Goal: Task Accomplishment & Management: Use online tool/utility

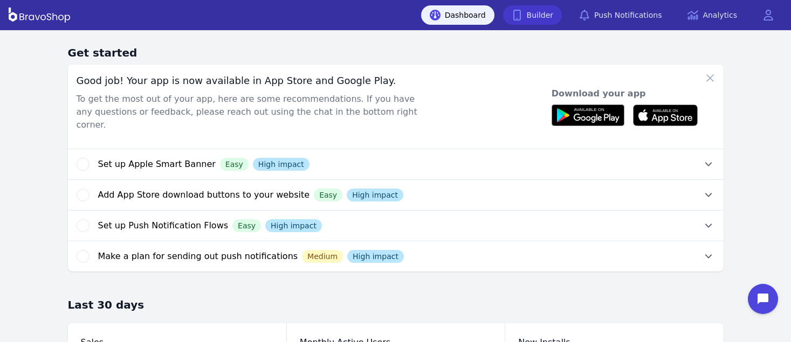
click at [549, 12] on link "Builder" at bounding box center [532, 14] width 59 height 19
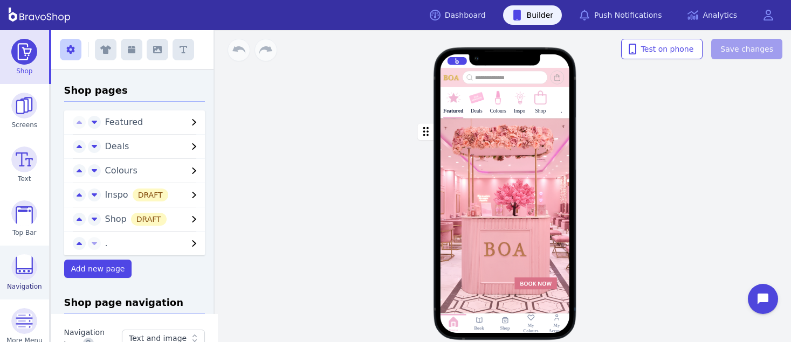
click at [17, 272] on img at bounding box center [24, 267] width 26 height 26
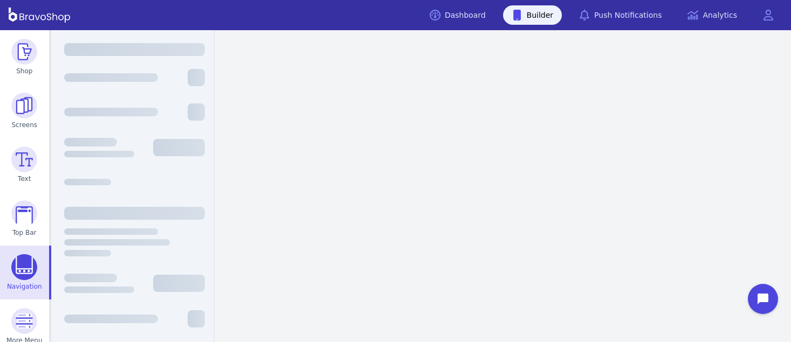
click at [17, 272] on img at bounding box center [24, 267] width 26 height 26
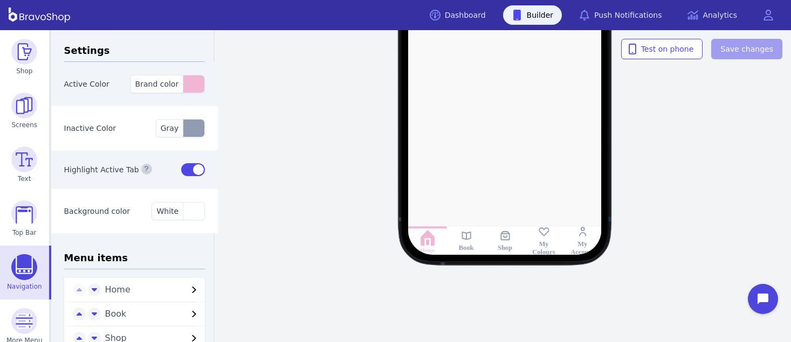
scroll to position [98, 0]
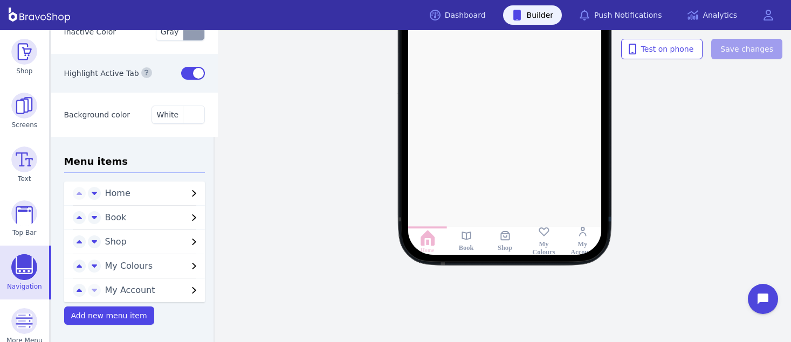
click at [188, 192] on icon "button" at bounding box center [194, 193] width 13 height 13
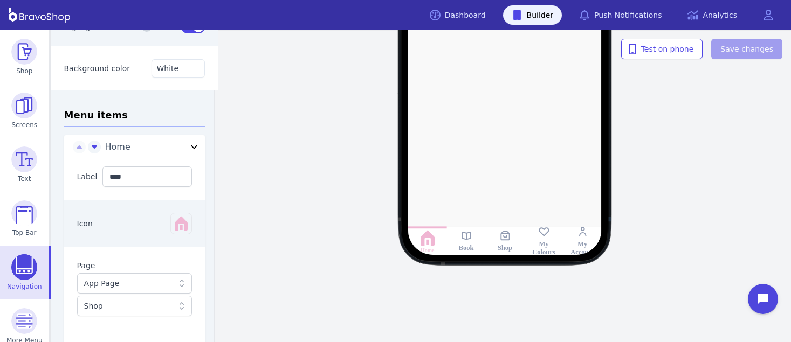
scroll to position [144, 0]
click at [177, 227] on icon "button" at bounding box center [180, 222] width 17 height 17
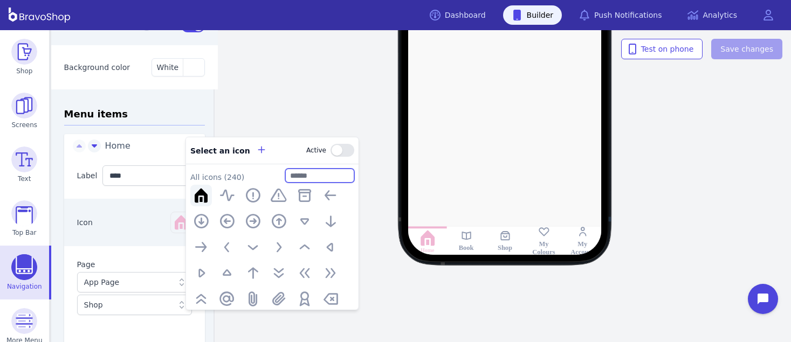
click at [306, 179] on input "text" at bounding box center [319, 175] width 69 height 14
click at [348, 149] on button "button" at bounding box center [342, 150] width 24 height 13
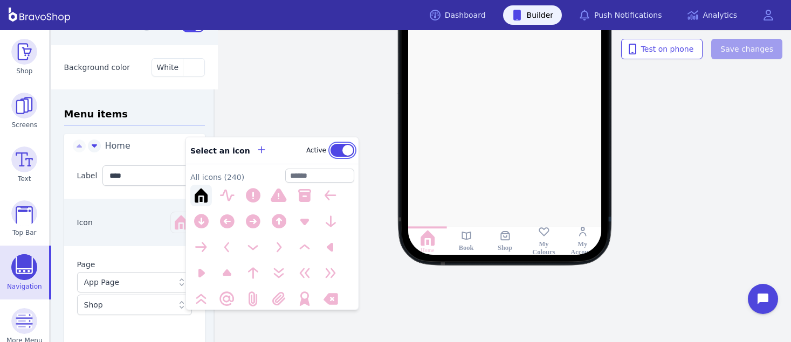
click at [330, 148] on button "button" at bounding box center [342, 150] width 24 height 13
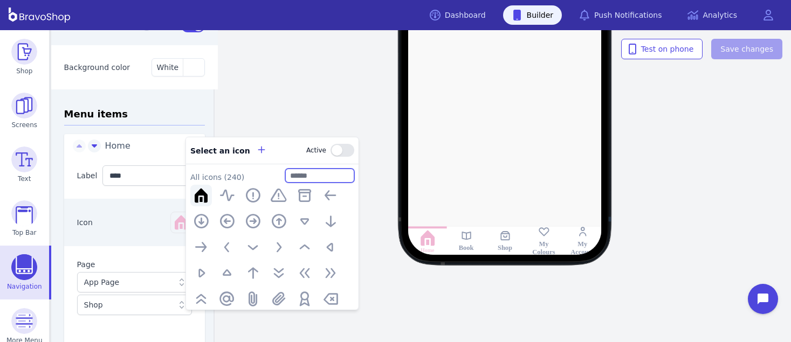
click at [304, 176] on input "text" at bounding box center [319, 175] width 69 height 14
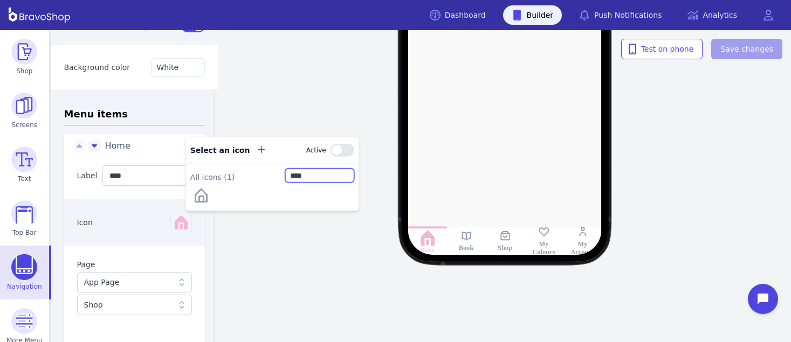
type input "****"
click at [463, 239] on icon at bounding box center [465, 236] width 9 height 8
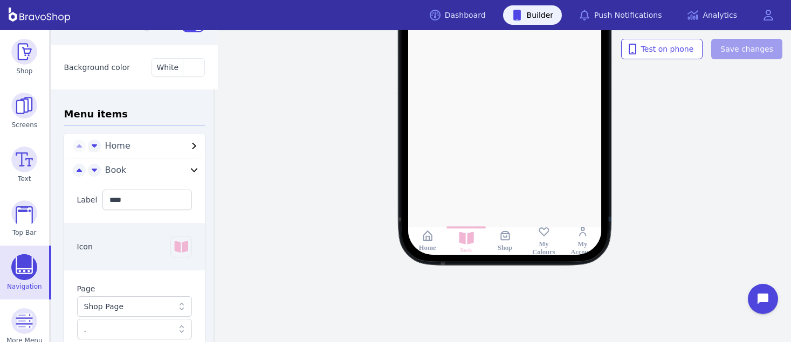
click at [545, 242] on div "My Colours" at bounding box center [543, 248] width 31 height 17
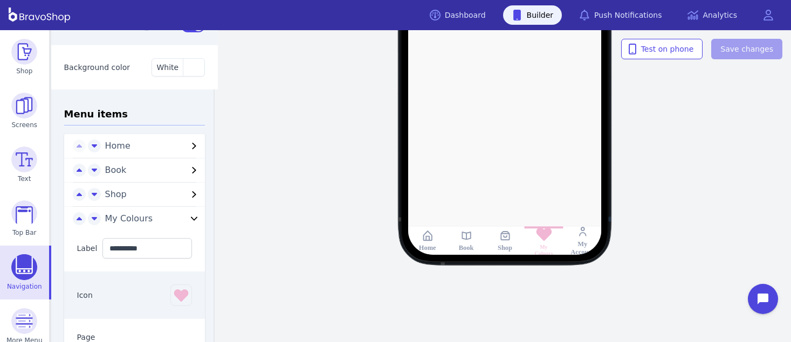
click at [503, 240] on icon at bounding box center [504, 235] width 9 height 9
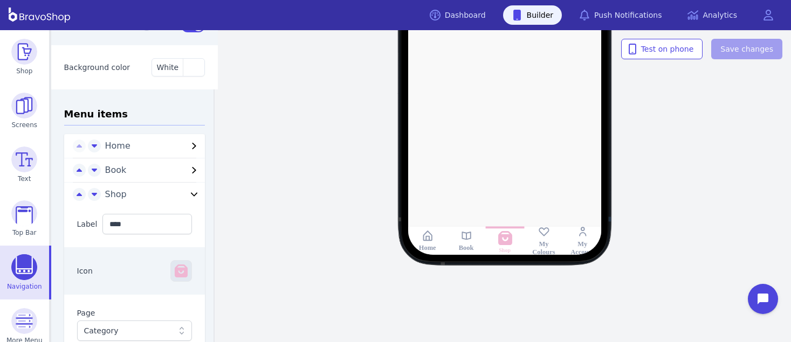
click at [172, 277] on icon "button" at bounding box center [180, 270] width 17 height 17
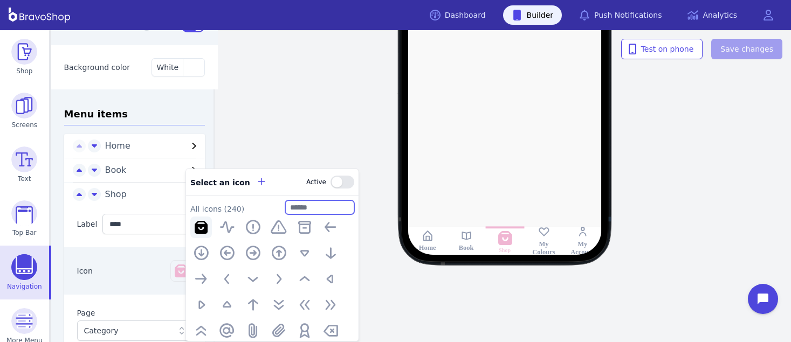
click at [303, 209] on input "text" at bounding box center [319, 207] width 69 height 14
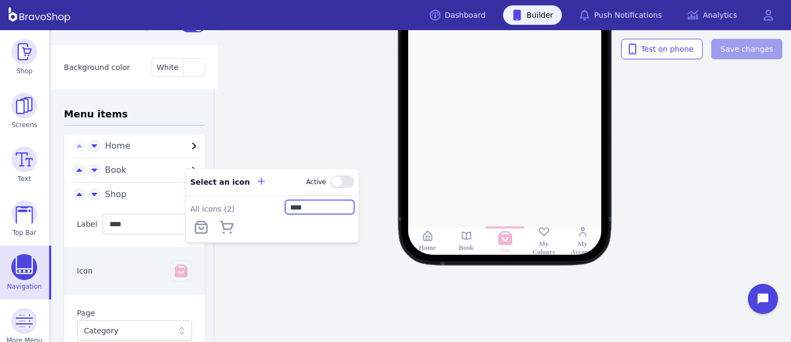
type input "****"
click at [223, 126] on div "Home Book Shop My Colours My Account" at bounding box center [505, 56] width 572 height 249
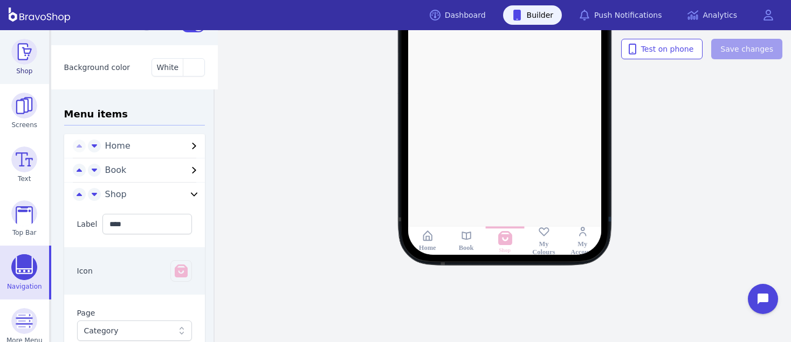
click at [22, 48] on img at bounding box center [24, 52] width 26 height 26
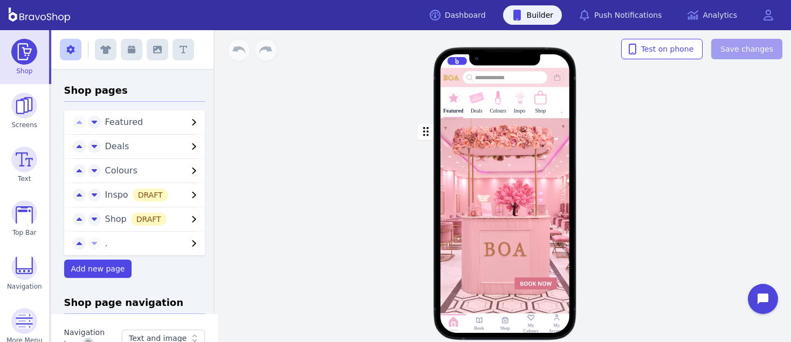
click at [188, 121] on icon "button" at bounding box center [194, 122] width 13 height 13
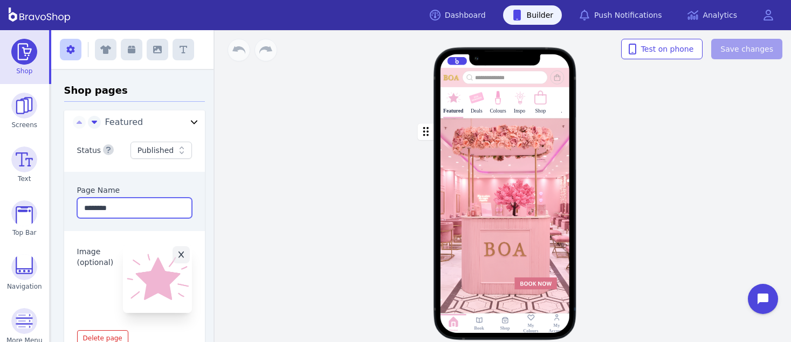
click at [139, 207] on input "********" at bounding box center [134, 208] width 115 height 20
click at [454, 103] on img at bounding box center [453, 98] width 16 height 16
click at [178, 256] on icon "button" at bounding box center [181, 255] width 6 height 8
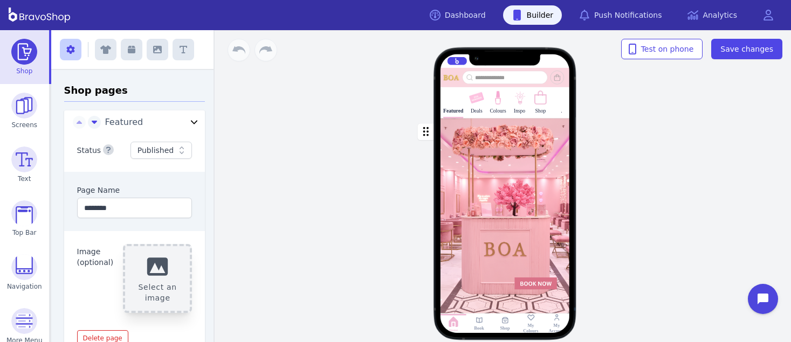
click at [158, 268] on button "Select an image" at bounding box center [157, 278] width 69 height 69
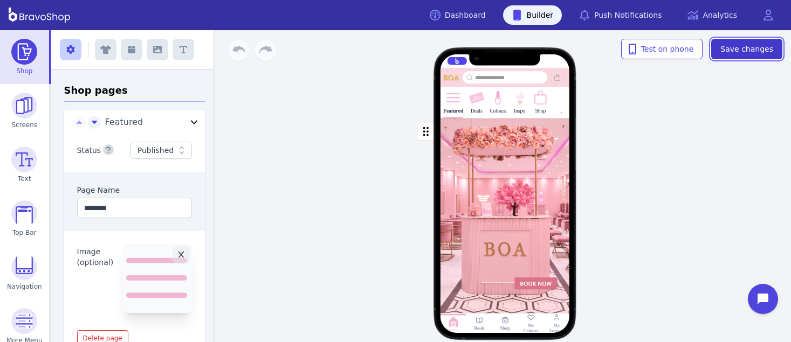
click at [733, 45] on span "Save changes" at bounding box center [746, 49] width 53 height 11
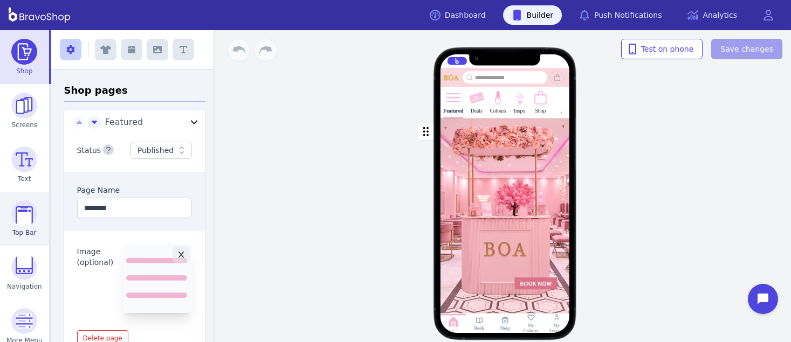
scroll to position [65, 0]
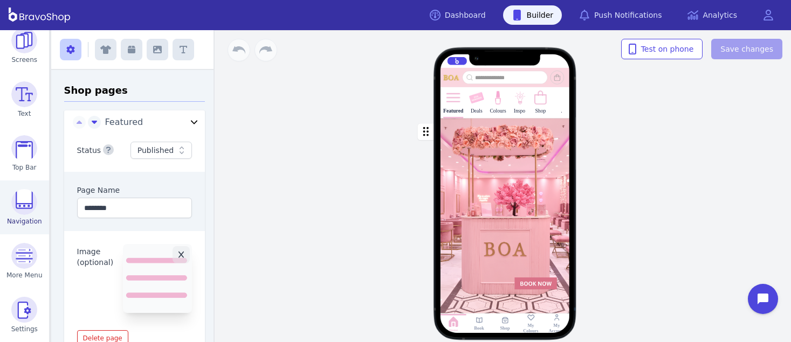
click at [21, 205] on img at bounding box center [24, 202] width 26 height 26
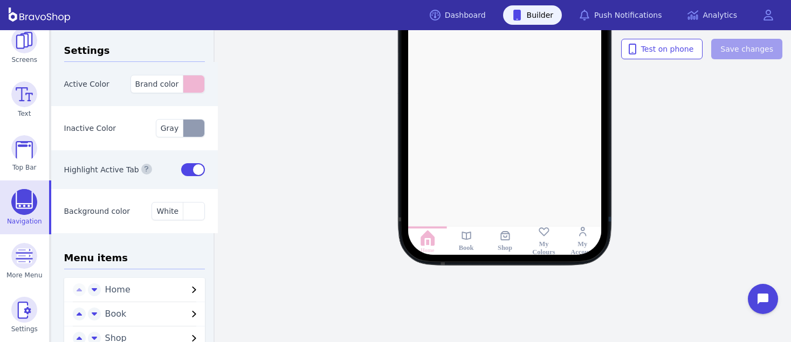
scroll to position [98, 0]
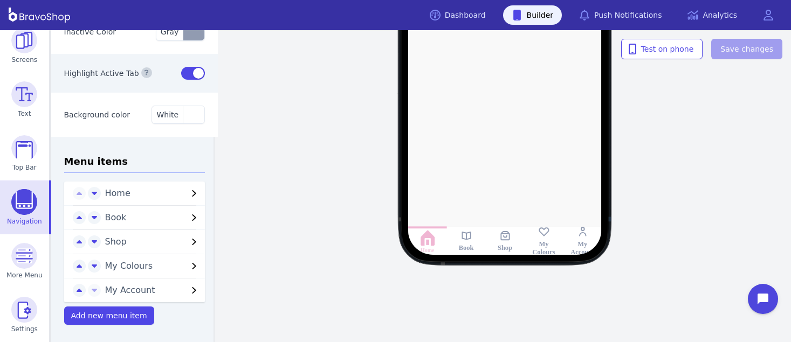
click at [188, 191] on icon "button" at bounding box center [194, 193] width 13 height 13
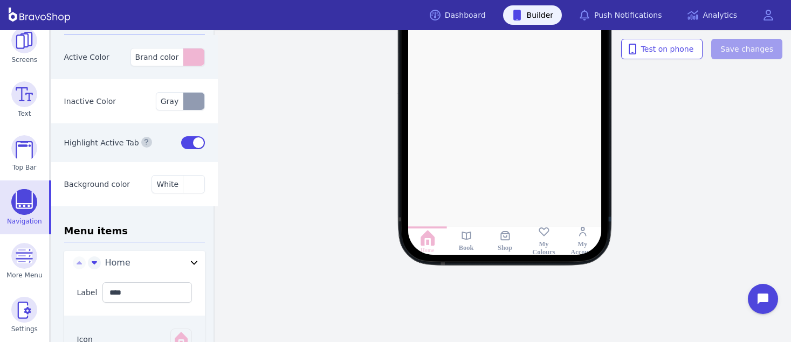
scroll to position [25, 0]
click at [497, 176] on div at bounding box center [504, 56] width 276 height 398
click at [712, 176] on div "Home Book Shop My Colours My Account" at bounding box center [505, 56] width 572 height 249
click at [291, 191] on div "Home Book Shop My Colours My Account Test on phone Save changes" at bounding box center [505, 186] width 572 height 312
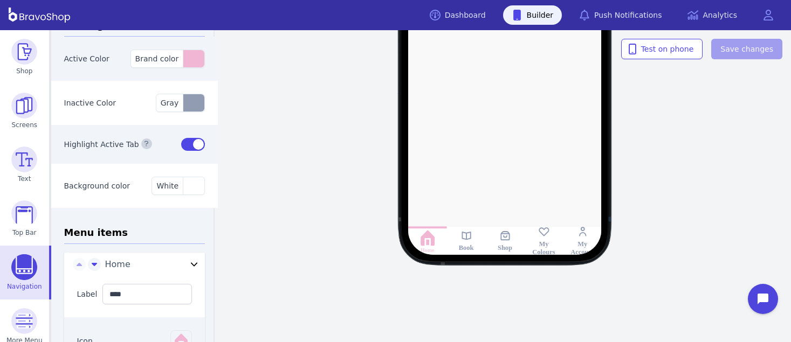
click at [349, 143] on div "Home Book Shop My Colours My Account" at bounding box center [505, 56] width 572 height 249
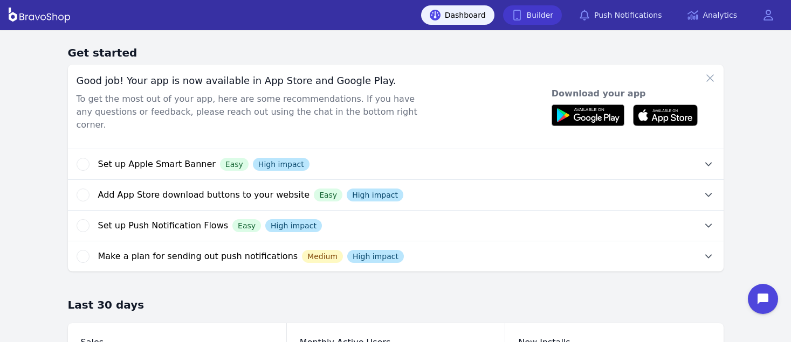
click at [549, 12] on link "Builder" at bounding box center [532, 14] width 59 height 19
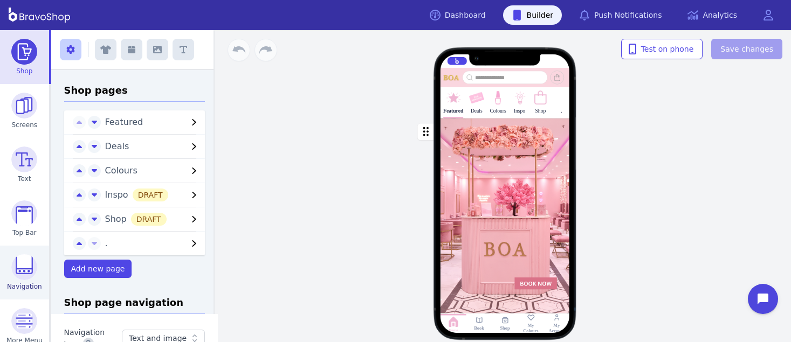
click at [17, 272] on img at bounding box center [24, 267] width 26 height 26
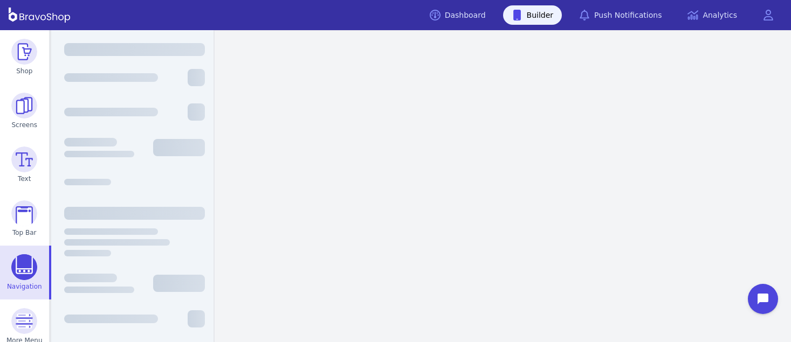
click at [17, 272] on img at bounding box center [24, 267] width 26 height 26
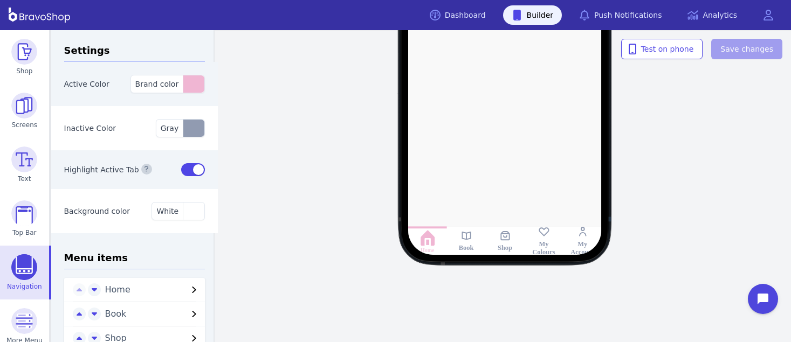
scroll to position [98, 0]
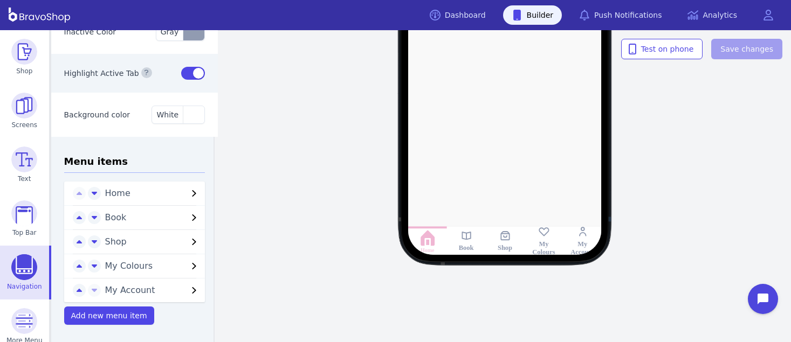
click at [188, 192] on icon "button" at bounding box center [194, 193] width 13 height 13
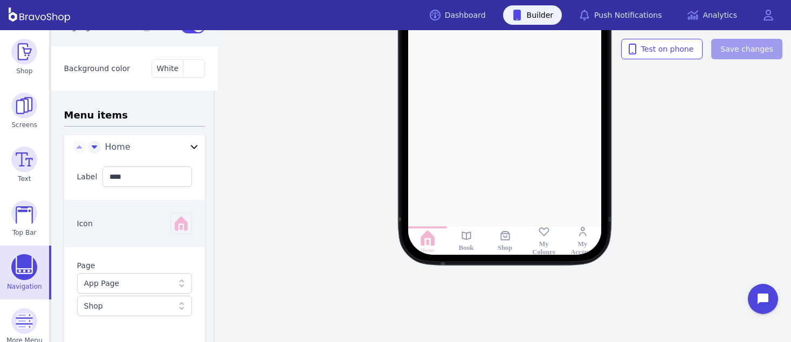
scroll to position [144, 0]
click at [177, 227] on icon "button" at bounding box center [180, 222] width 17 height 17
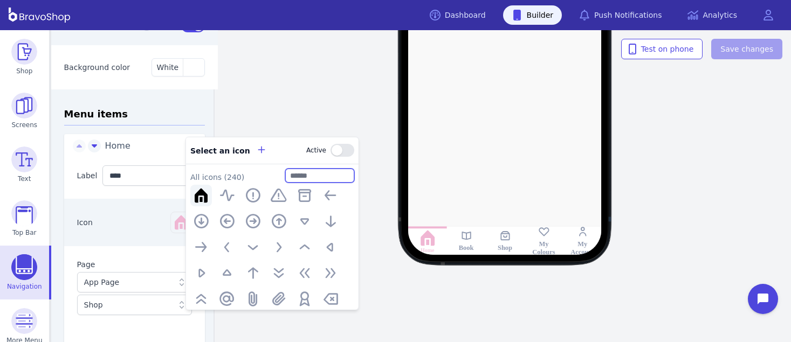
click at [306, 179] on input "text" at bounding box center [319, 175] width 69 height 14
click at [348, 149] on button "button" at bounding box center [342, 150] width 24 height 13
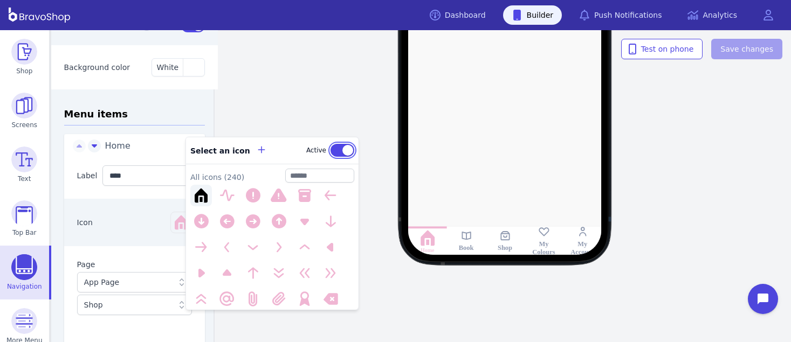
click at [330, 148] on button "button" at bounding box center [342, 150] width 24 height 13
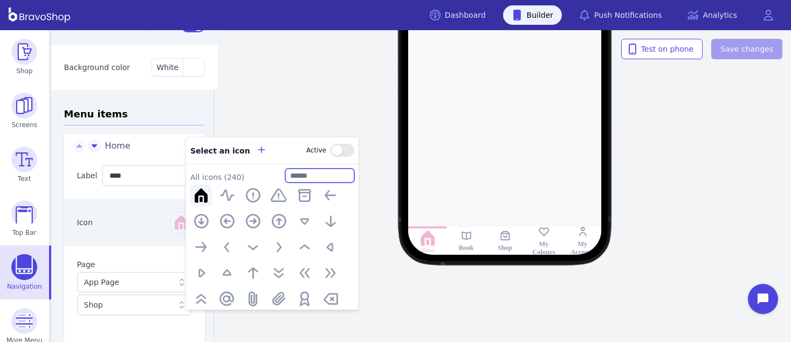
click at [304, 176] on input "text" at bounding box center [319, 175] width 69 height 14
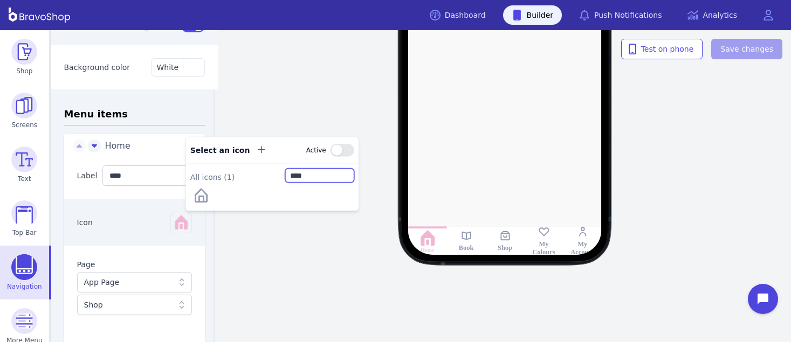
type input "****"
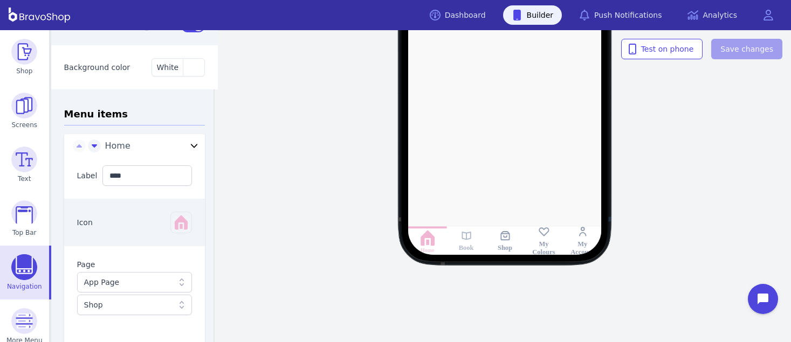
click at [463, 239] on icon at bounding box center [465, 236] width 9 height 8
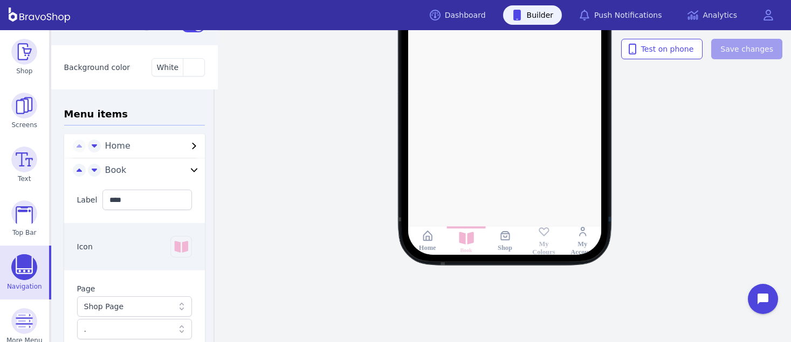
click at [545, 242] on div "My Colours" at bounding box center [543, 248] width 31 height 17
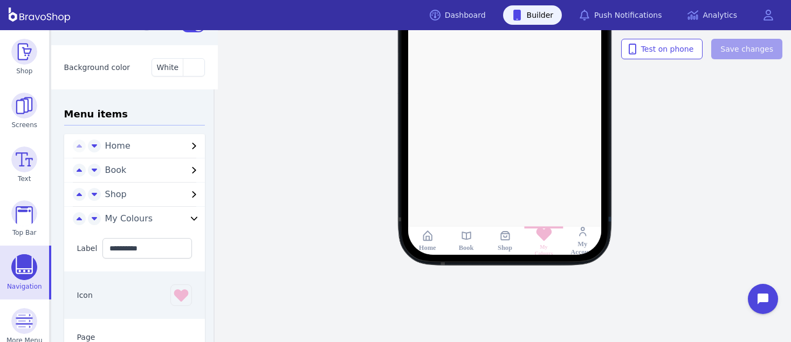
click at [503, 240] on icon at bounding box center [504, 235] width 9 height 9
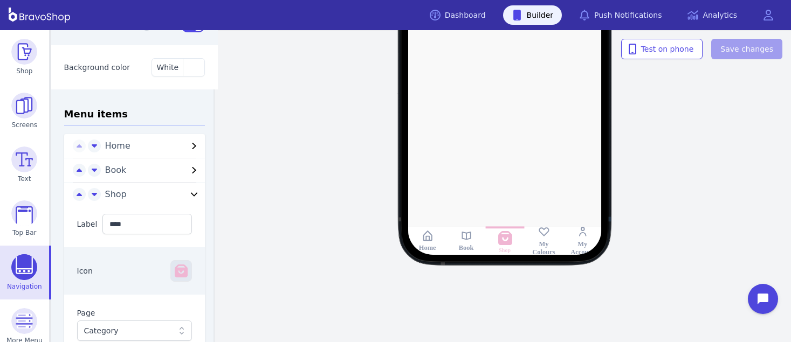
click at [172, 277] on icon "button" at bounding box center [180, 270] width 17 height 17
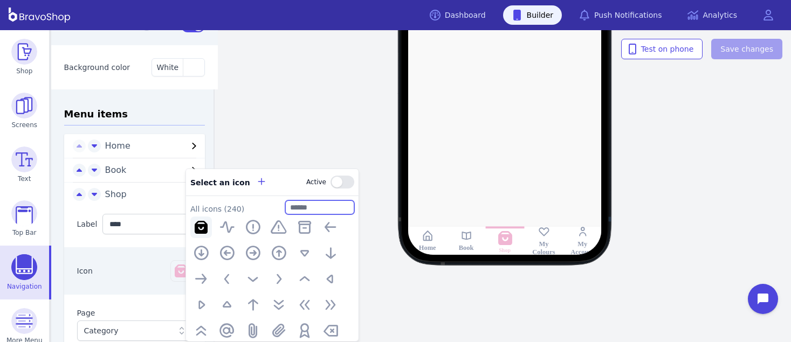
click at [303, 209] on input "text" at bounding box center [319, 207] width 69 height 14
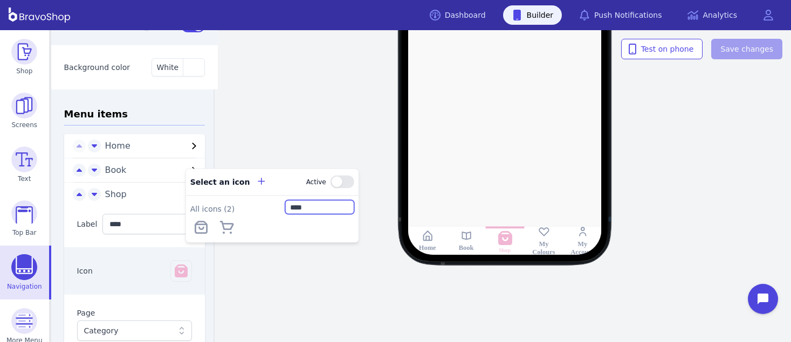
type input "****"
click at [223, 126] on div "Home Book Shop My Colours My Account" at bounding box center [505, 56] width 572 height 249
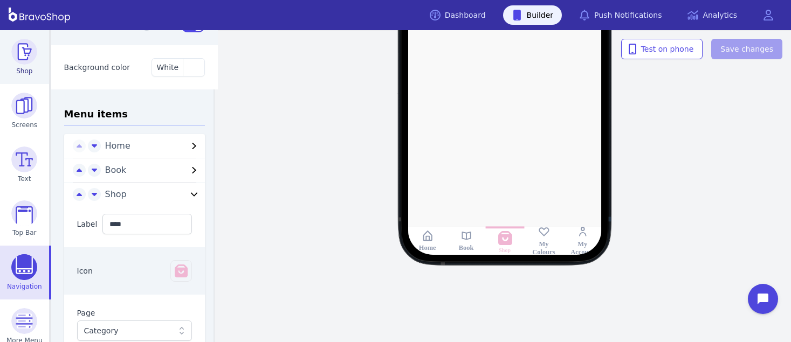
click at [22, 48] on img at bounding box center [24, 52] width 26 height 26
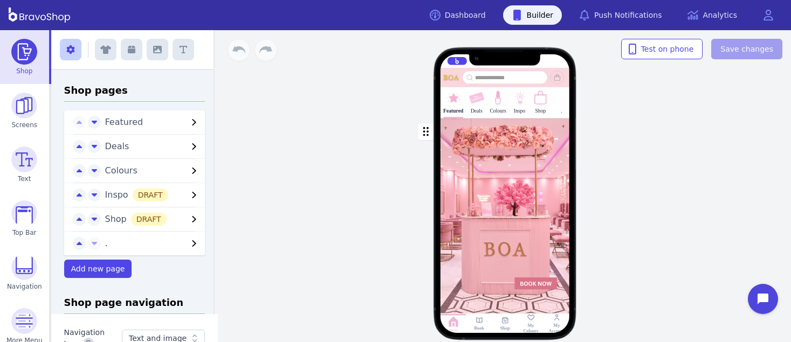
click at [188, 121] on icon "button" at bounding box center [194, 122] width 13 height 13
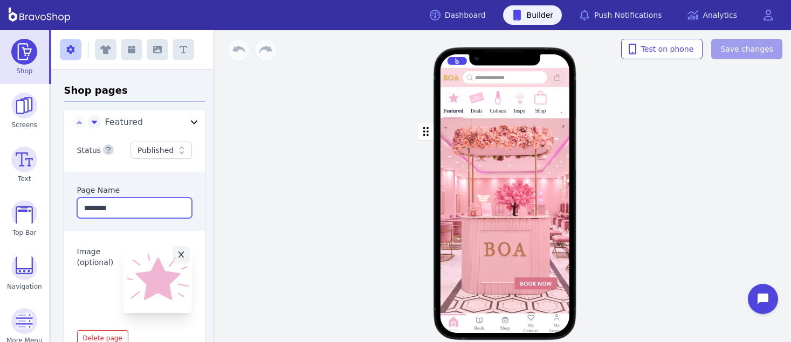
click at [139, 207] on input "********" at bounding box center [134, 208] width 115 height 20
click at [454, 103] on img at bounding box center [453, 98] width 16 height 16
click at [178, 256] on icon "button" at bounding box center [181, 255] width 6 height 8
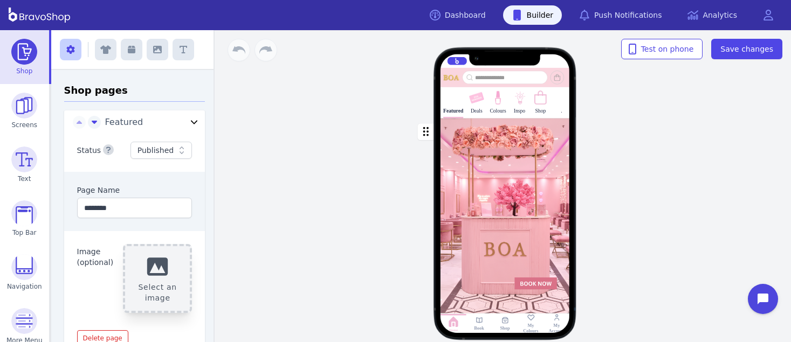
click at [158, 268] on button "Select an image" at bounding box center [157, 278] width 69 height 69
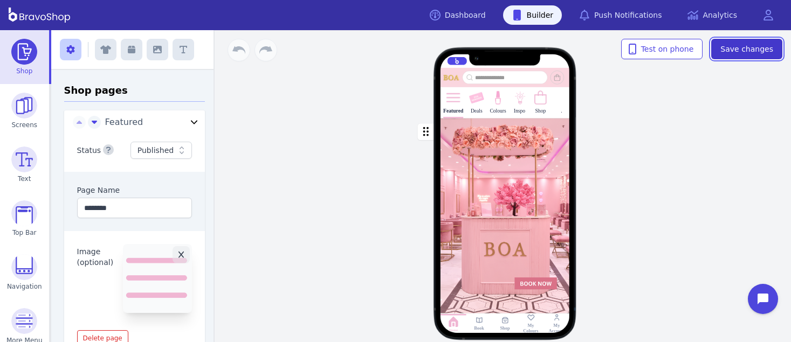
click at [733, 45] on span "Save changes" at bounding box center [746, 49] width 53 height 11
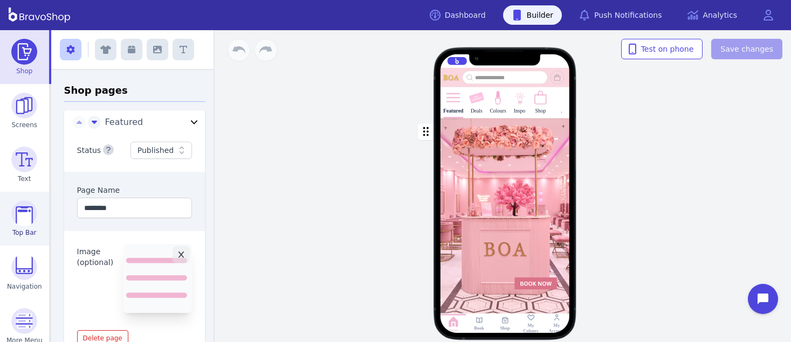
scroll to position [65, 0]
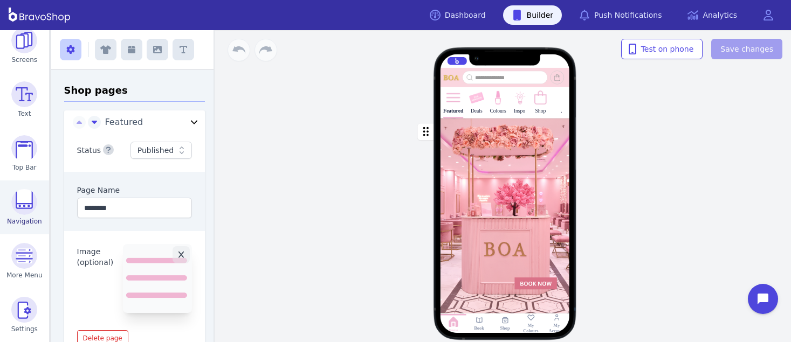
click at [21, 205] on img at bounding box center [24, 202] width 26 height 26
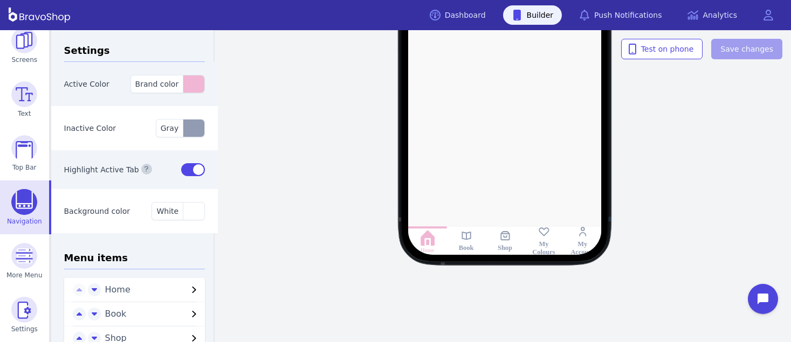
scroll to position [98, 0]
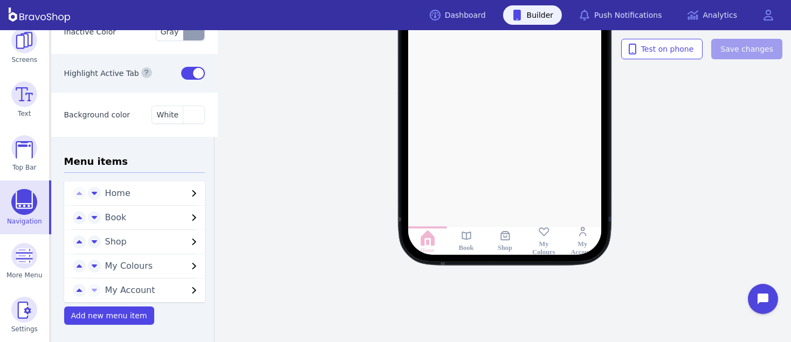
click at [188, 191] on icon "button" at bounding box center [194, 193] width 13 height 13
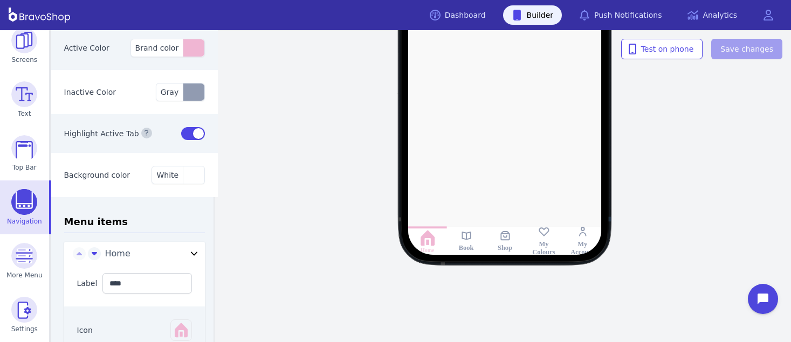
scroll to position [25, 0]
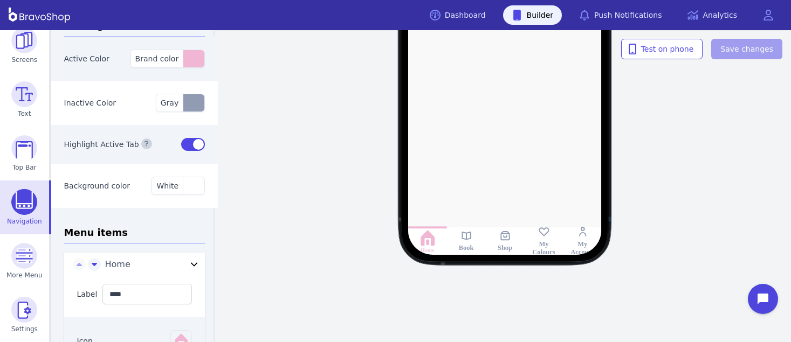
click at [497, 176] on div at bounding box center [504, 56] width 276 height 398
click at [712, 176] on div "Home Book Shop My Colours My Account" at bounding box center [505, 56] width 572 height 249
click at [291, 191] on div "Home Book Shop My Colours My Account Test on phone Save changes" at bounding box center [505, 186] width 572 height 312
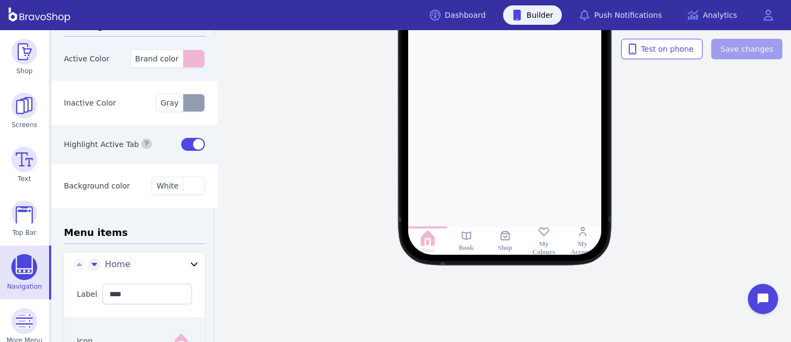
click at [349, 143] on div "Home Book Shop My Colours My Account" at bounding box center [505, 56] width 572 height 249
